Goal: Communication & Community: Share content

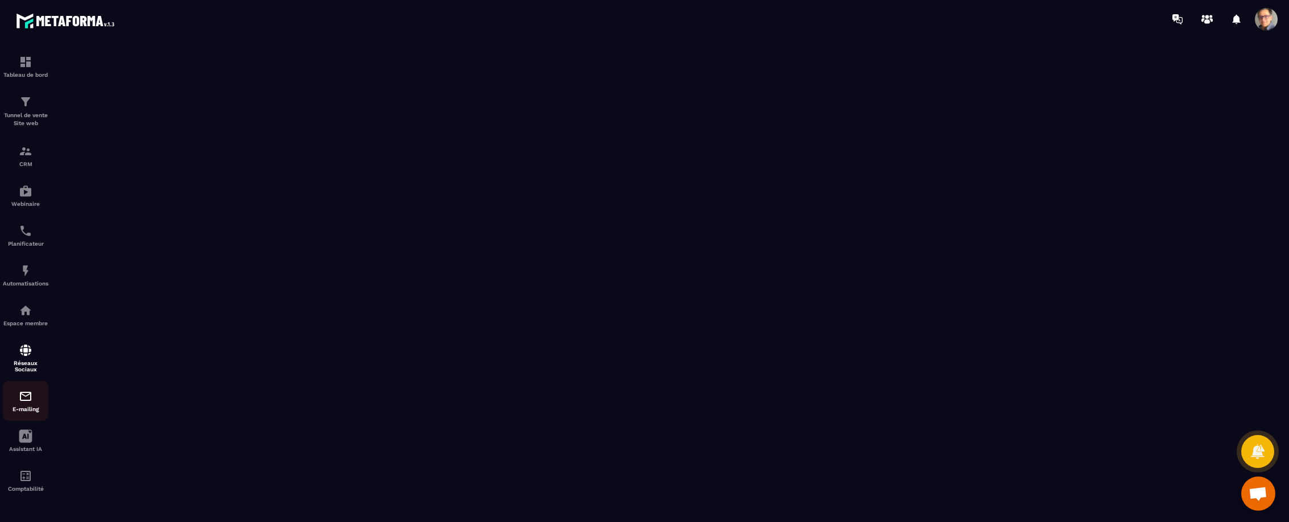
click at [23, 399] on img at bounding box center [26, 397] width 14 height 14
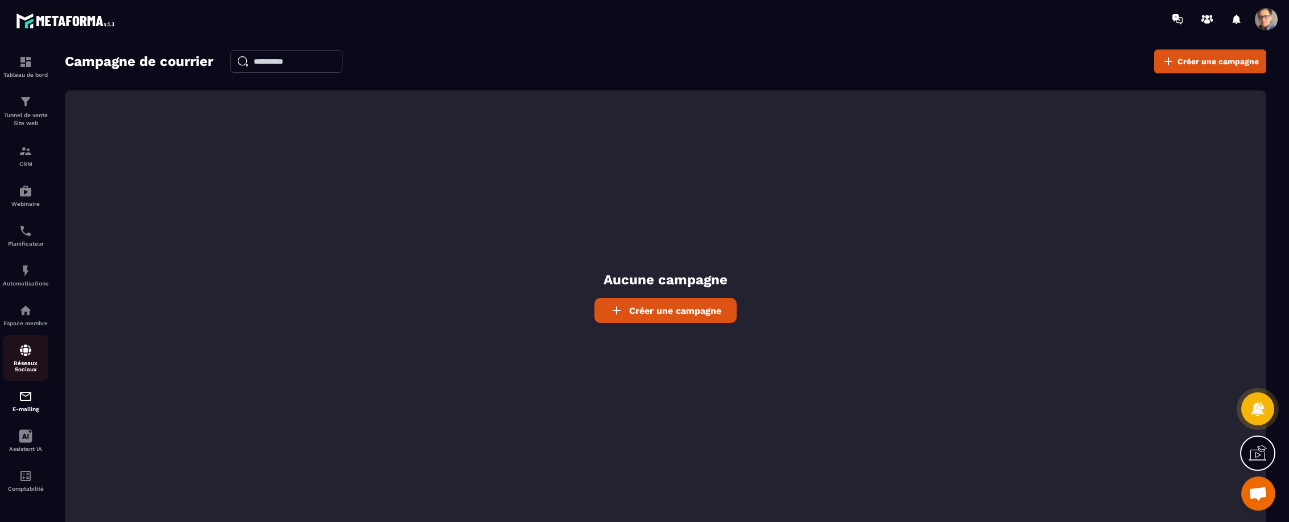
click at [27, 353] on img at bounding box center [26, 351] width 14 height 14
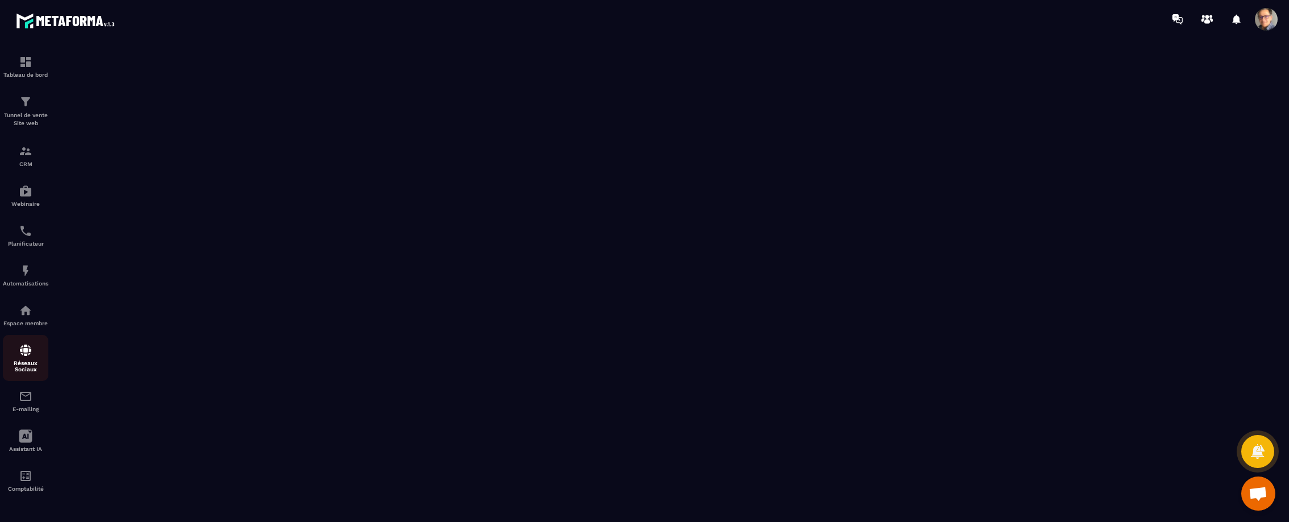
click at [27, 356] on img at bounding box center [26, 351] width 14 height 14
click at [1254, 491] on span "Ouvrir le chat" at bounding box center [1258, 495] width 19 height 16
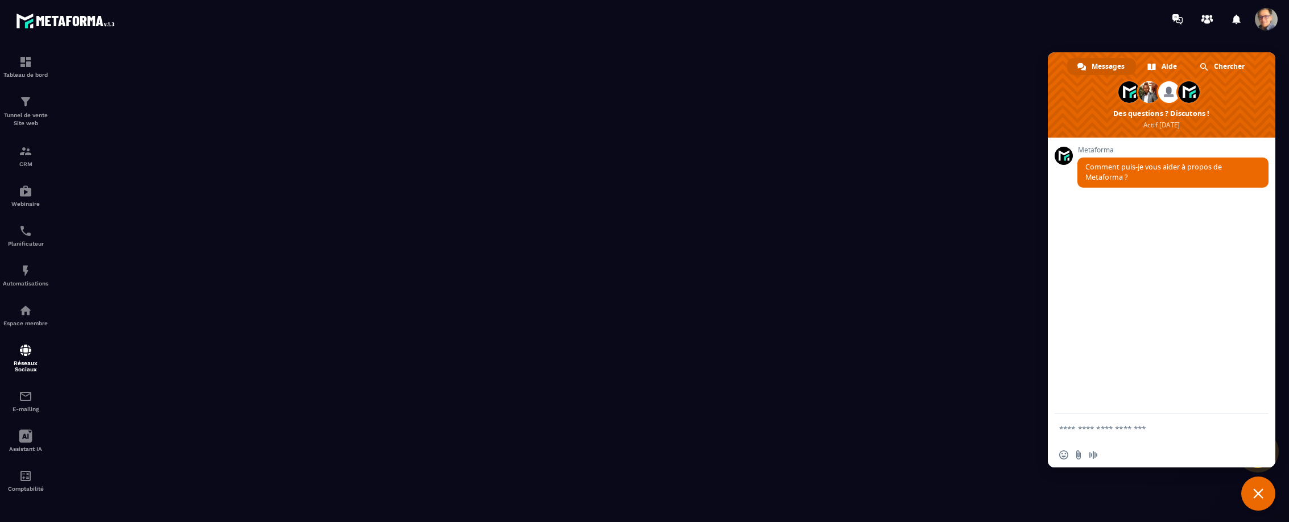
click at [1152, 428] on textarea "Entrez votre message..." at bounding box center [1149, 429] width 180 height 10
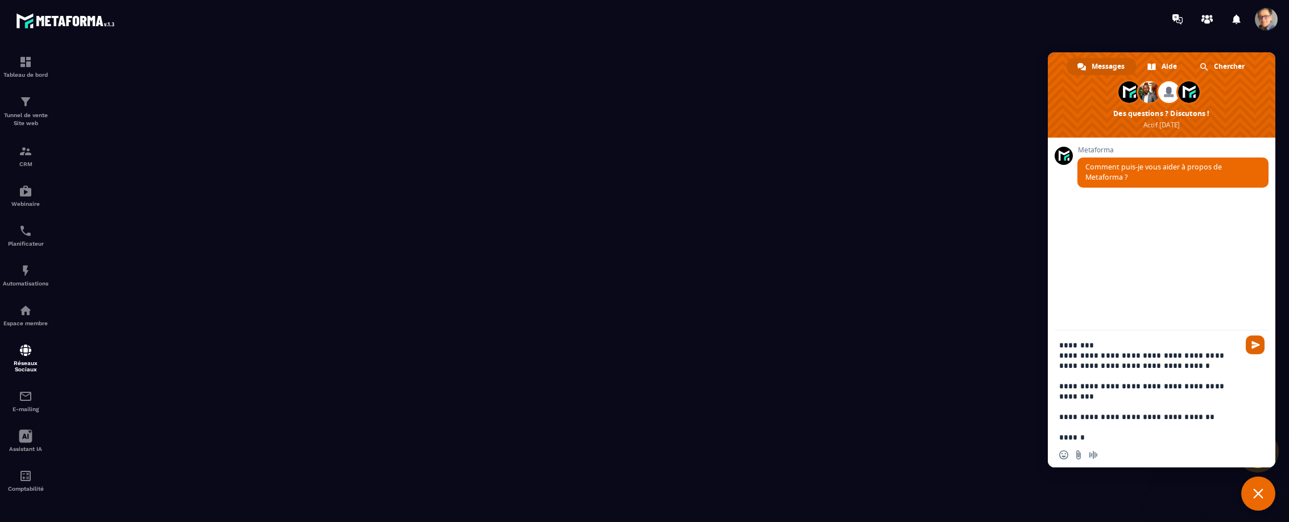
type textarea "**********"
click at [1254, 348] on span "Envoyer" at bounding box center [1255, 345] width 9 height 9
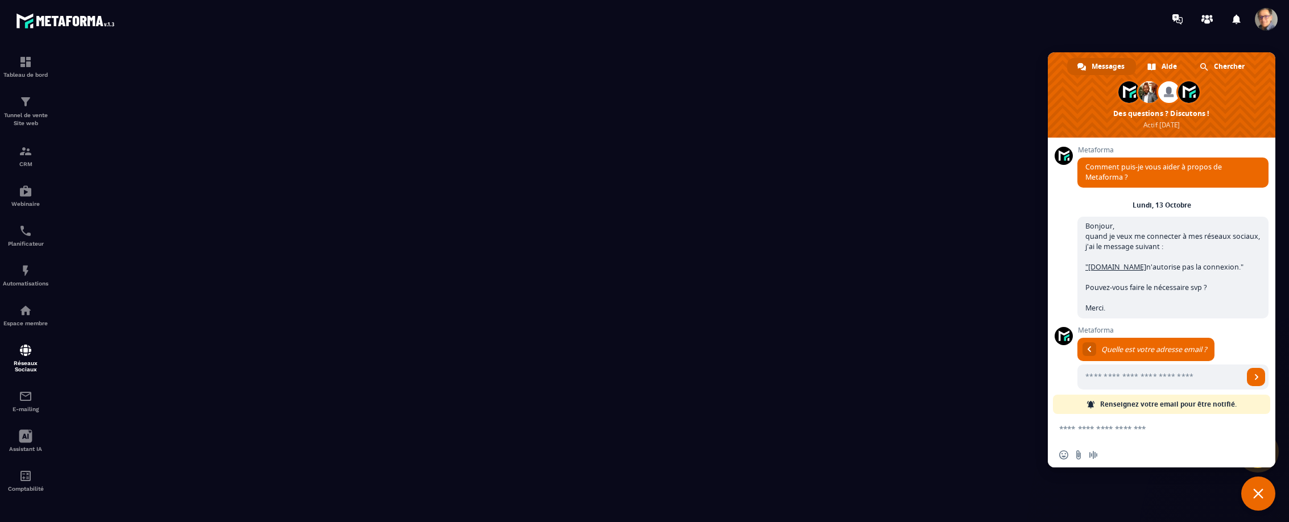
scroll to position [10, 0]
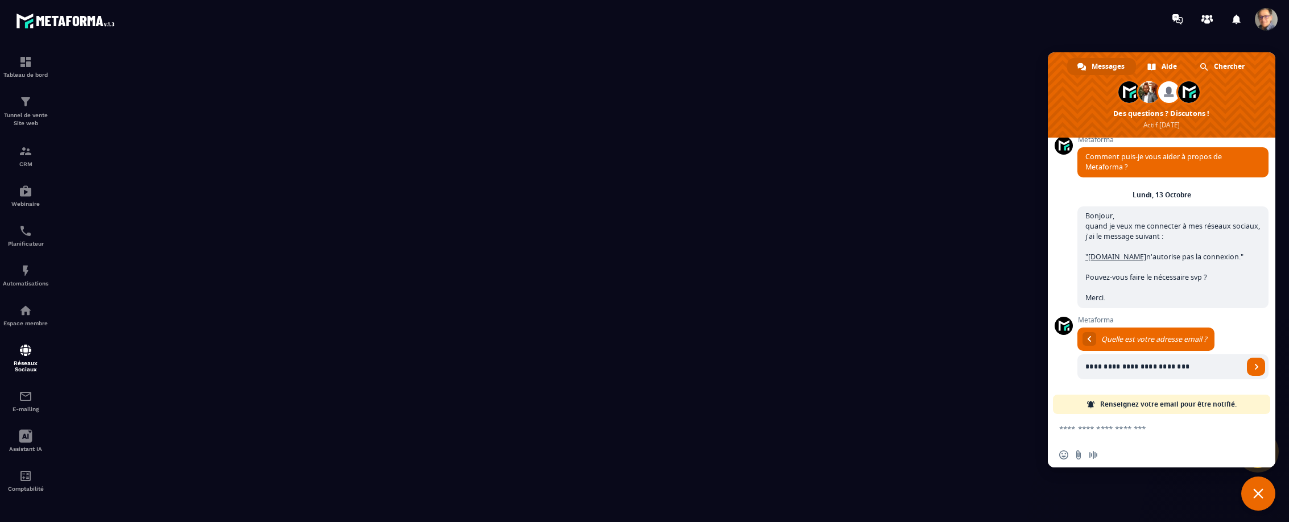
type input "**********"
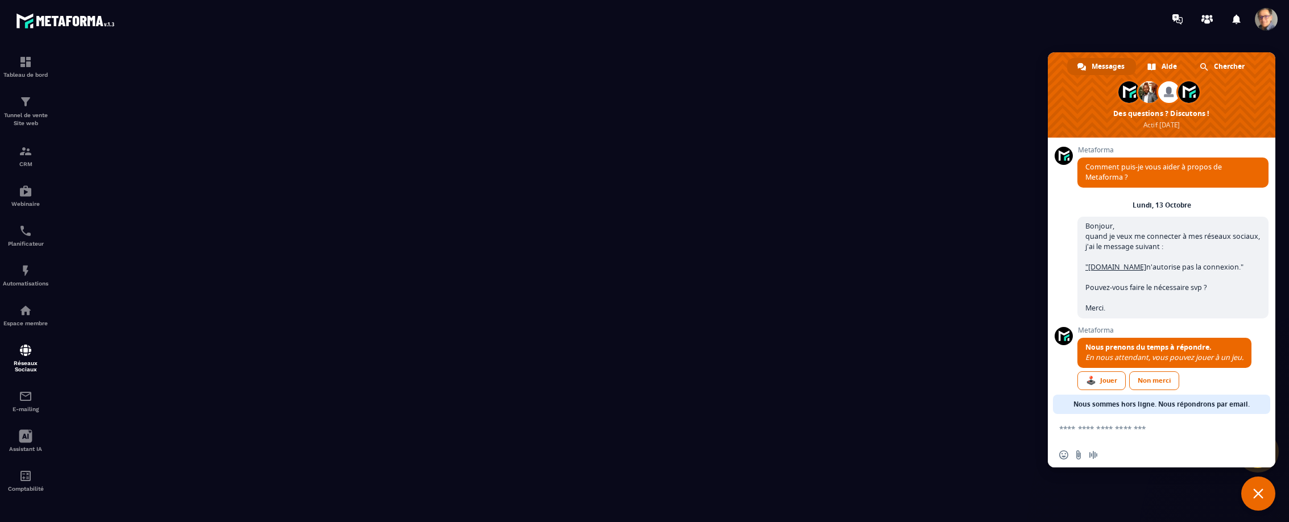
scroll to position [11, 0]
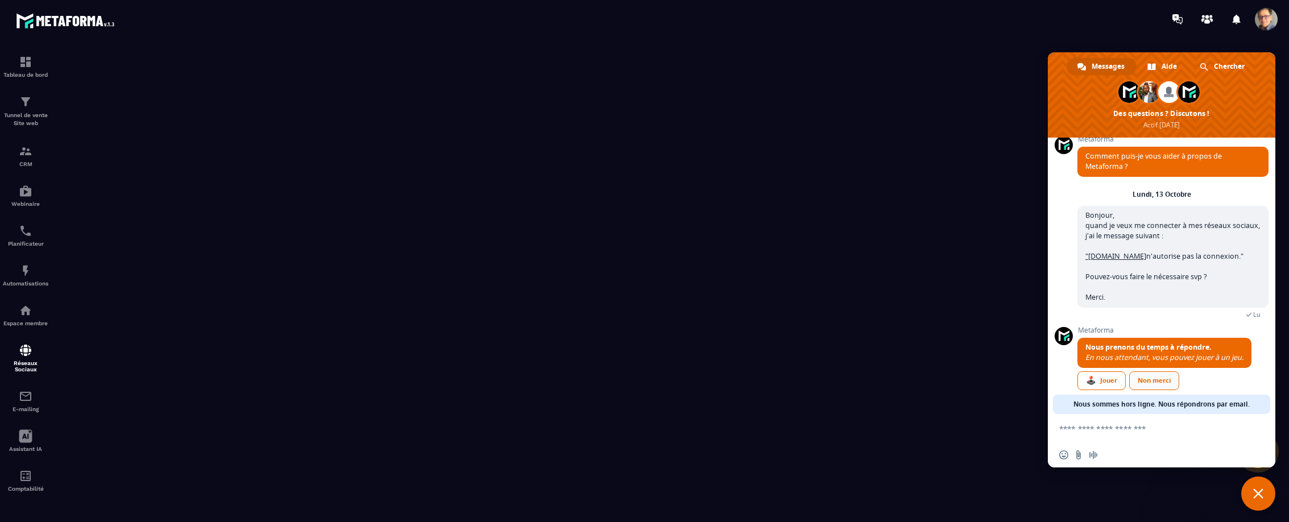
click at [1159, 380] on div "Non merci" at bounding box center [1154, 380] width 50 height 19
